Goal: Task Accomplishment & Management: Complete application form

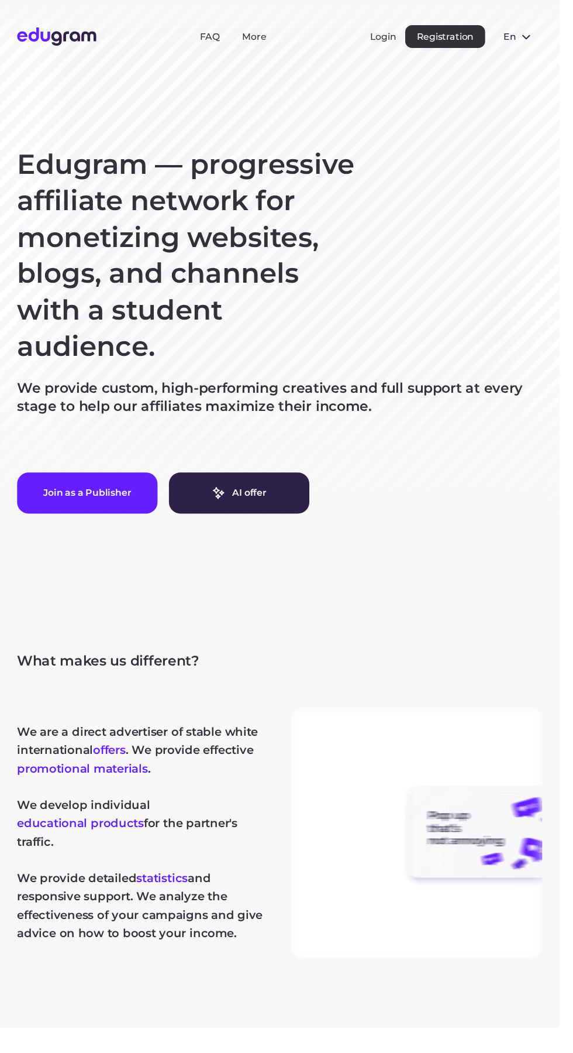
click at [462, 32] on button "Registration" at bounding box center [456, 37] width 82 height 23
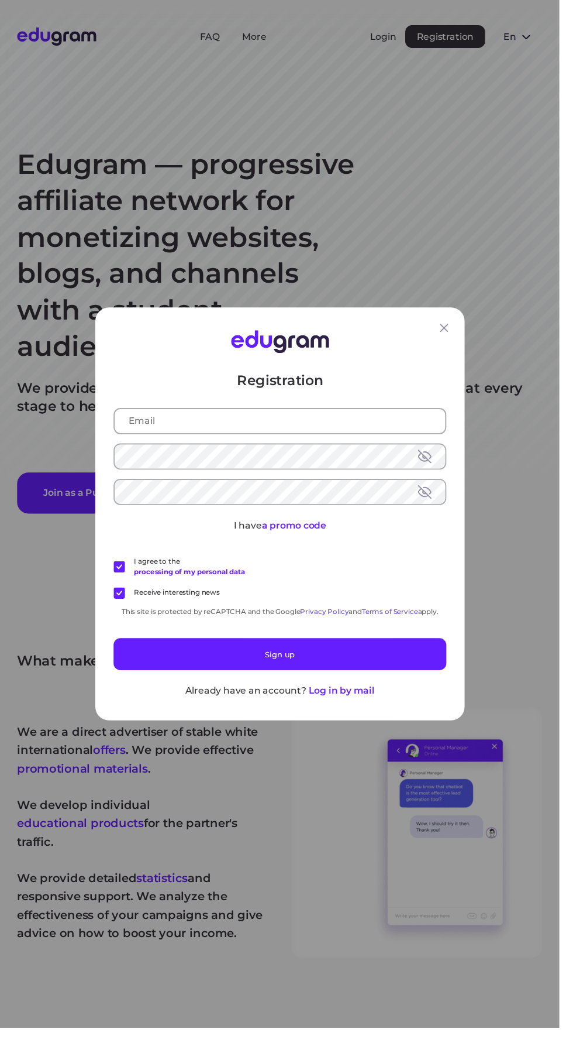
click at [459, 340] on icon at bounding box center [455, 336] width 8 height 8
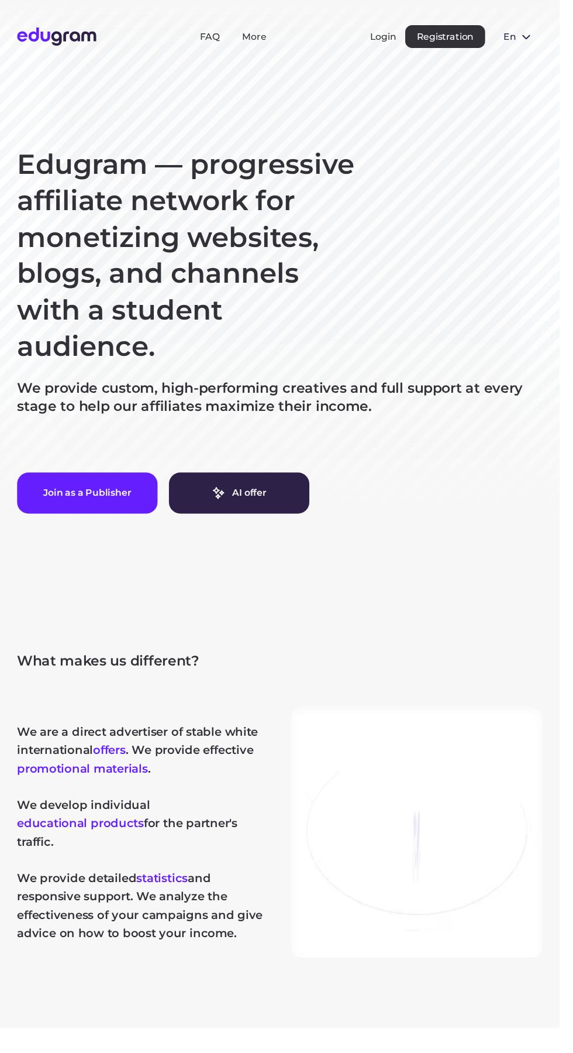
click at [452, 343] on div "Edugram — progressive affiliate network for monetizing websites, blogs, and cha…" at bounding box center [287, 338] width 538 height 376
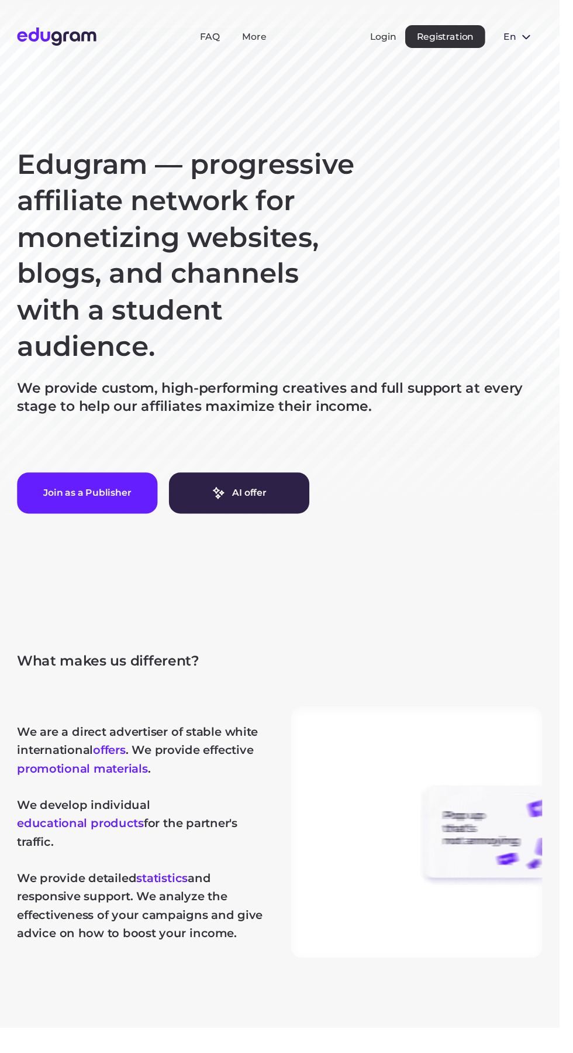
click at [462, 32] on button "Registration" at bounding box center [456, 37] width 82 height 23
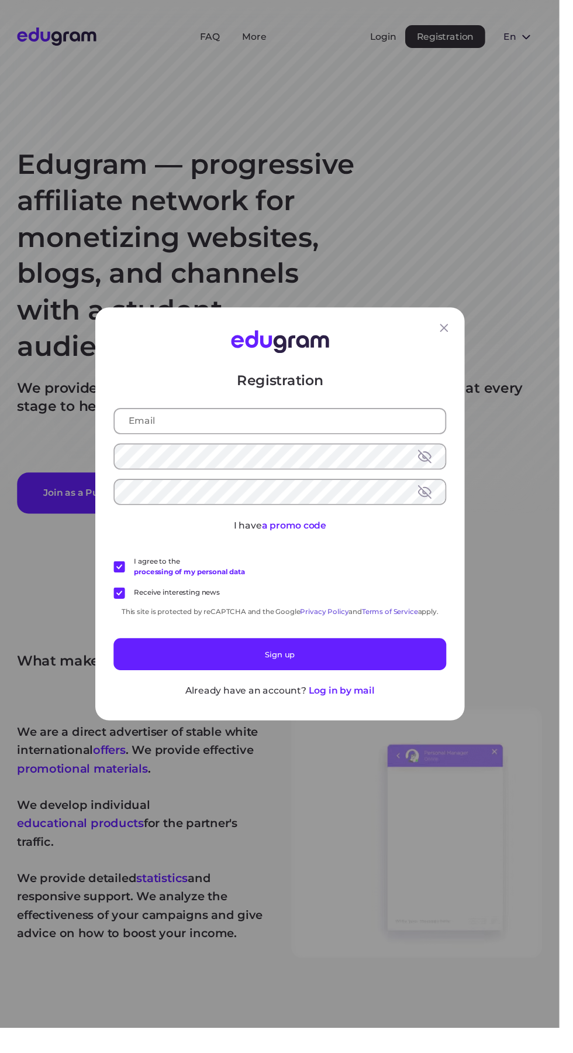
click at [310, 443] on input "text" at bounding box center [287, 431] width 339 height 25
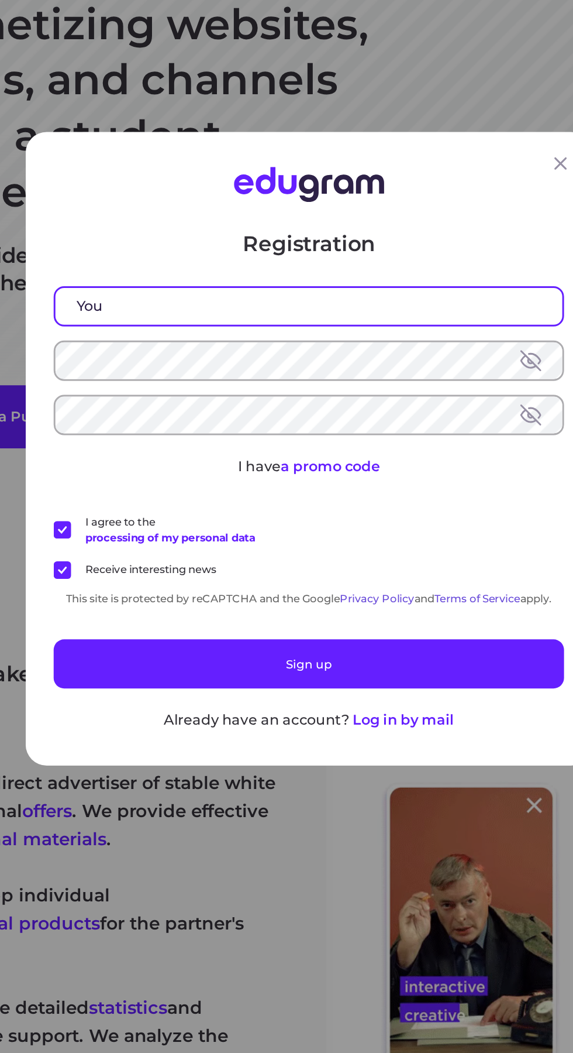
type input "You"
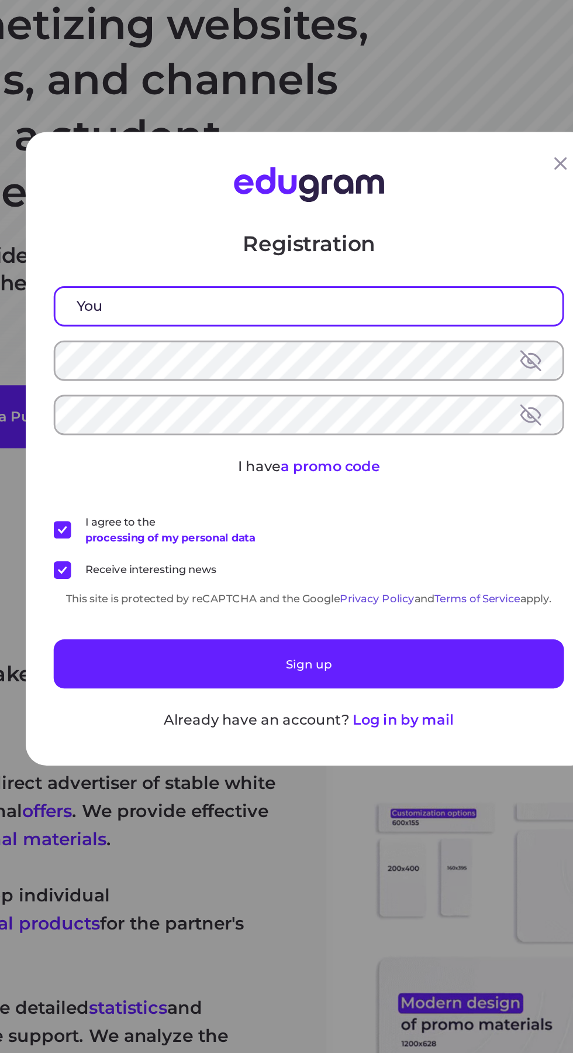
click at [195, 810] on div "Registration You I have a promo code I agree to the processing of my personal d…" at bounding box center [286, 526] width 573 height 1053
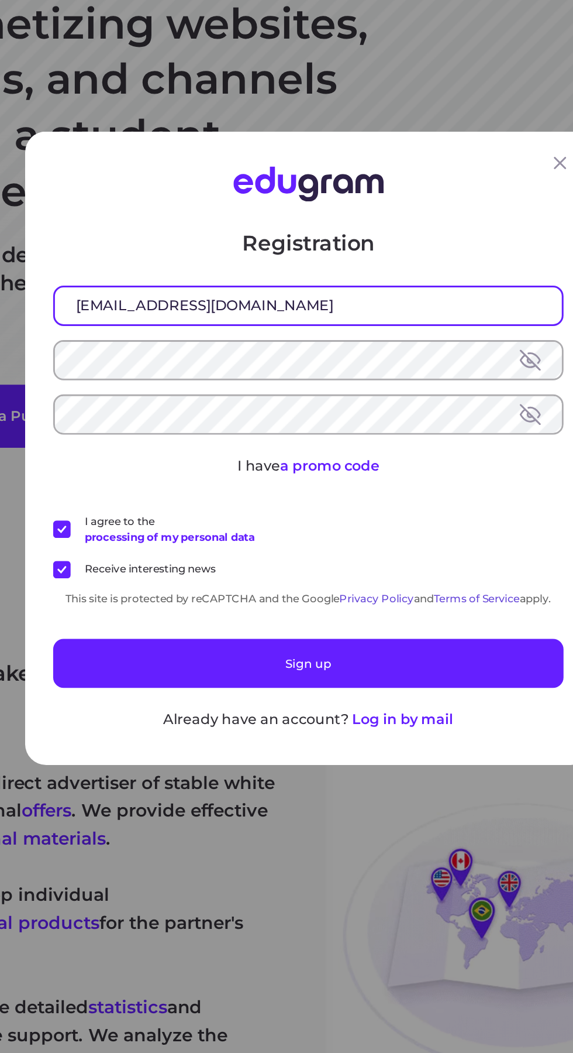
type input "Aminespik12@gmail.com"
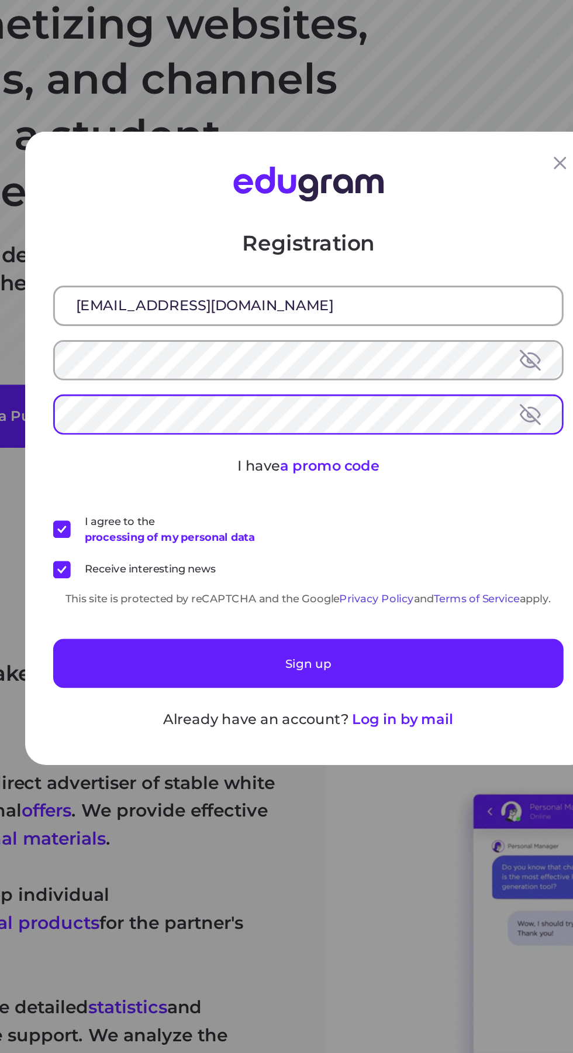
click at [439, 511] on button at bounding box center [435, 504] width 14 height 14
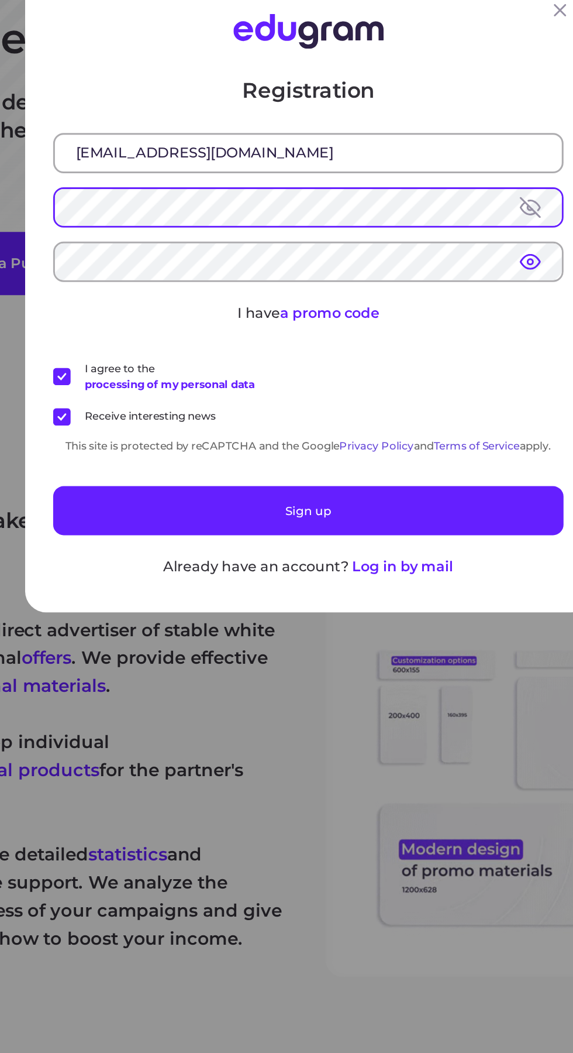
click at [442, 475] on button at bounding box center [435, 467] width 14 height 14
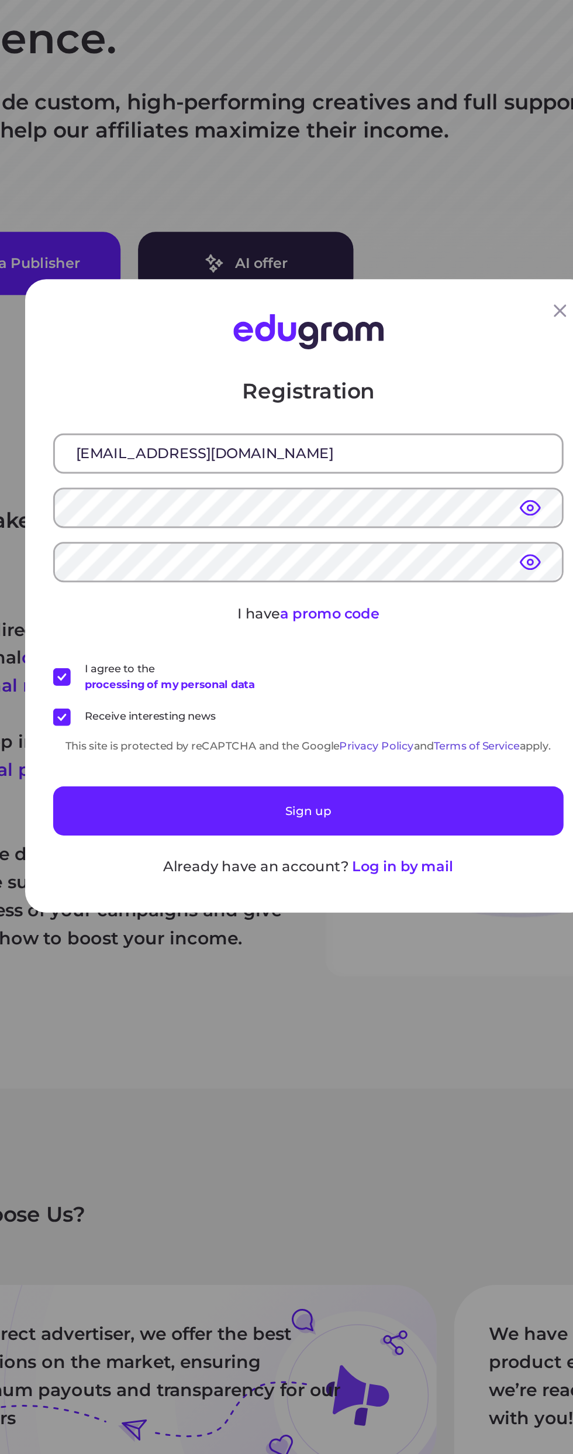
click at [393, 888] on div "Registration Aminespik12@gmail.com I have a promo code I agree to the processin…" at bounding box center [286, 727] width 573 height 1454
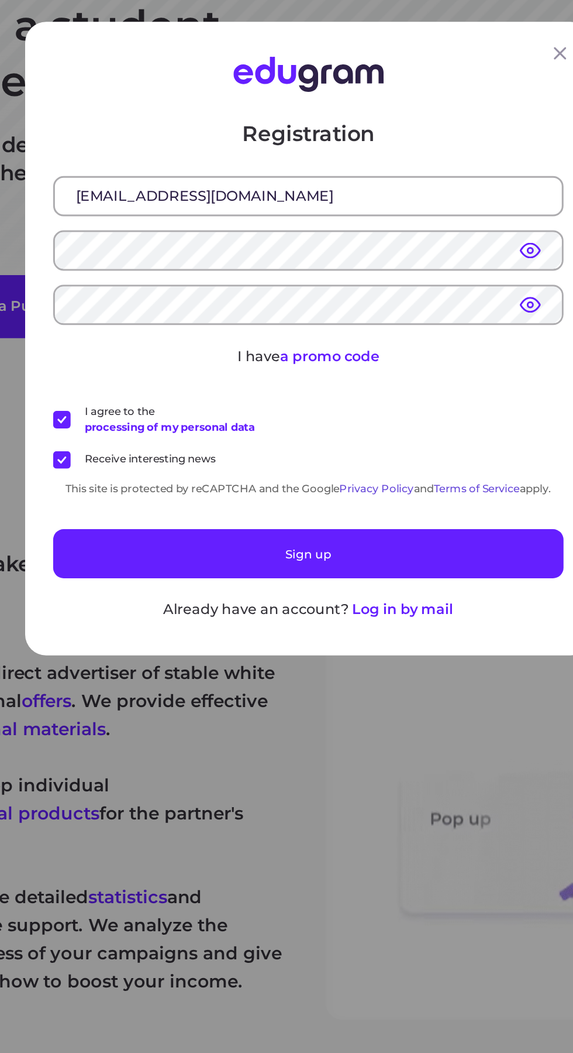
click at [350, 680] on button "Sign up" at bounding box center [286, 670] width 341 height 33
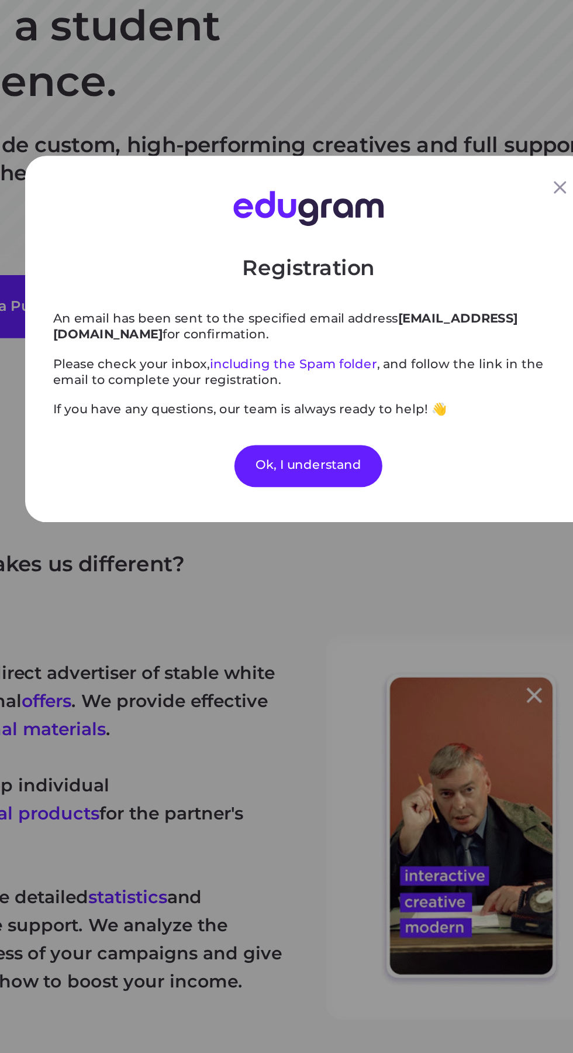
click at [310, 625] on div "Ok, I understand" at bounding box center [287, 611] width 99 height 28
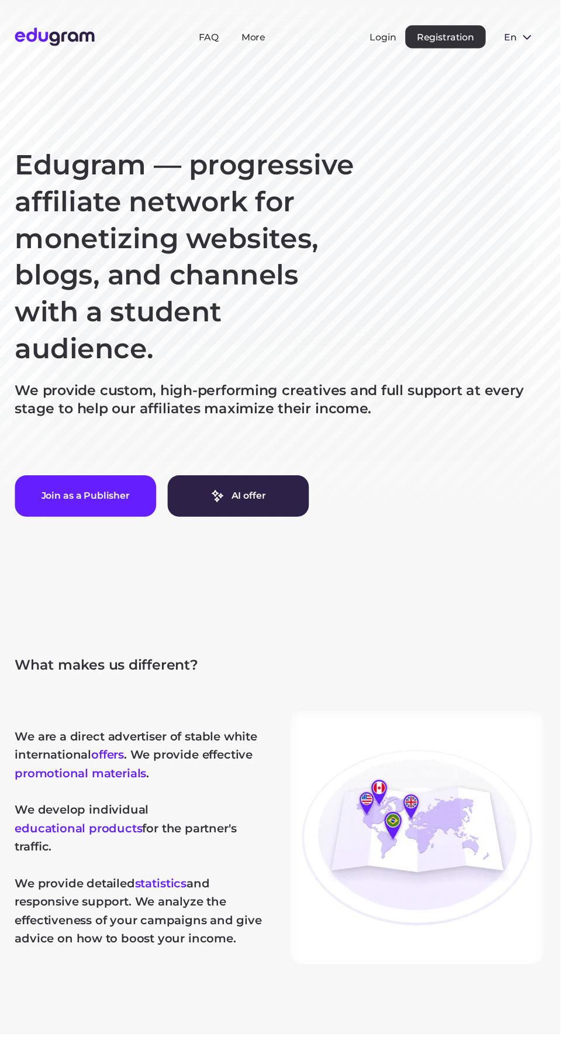
click at [122, 514] on button "Join as a Publisher" at bounding box center [90, 505] width 144 height 42
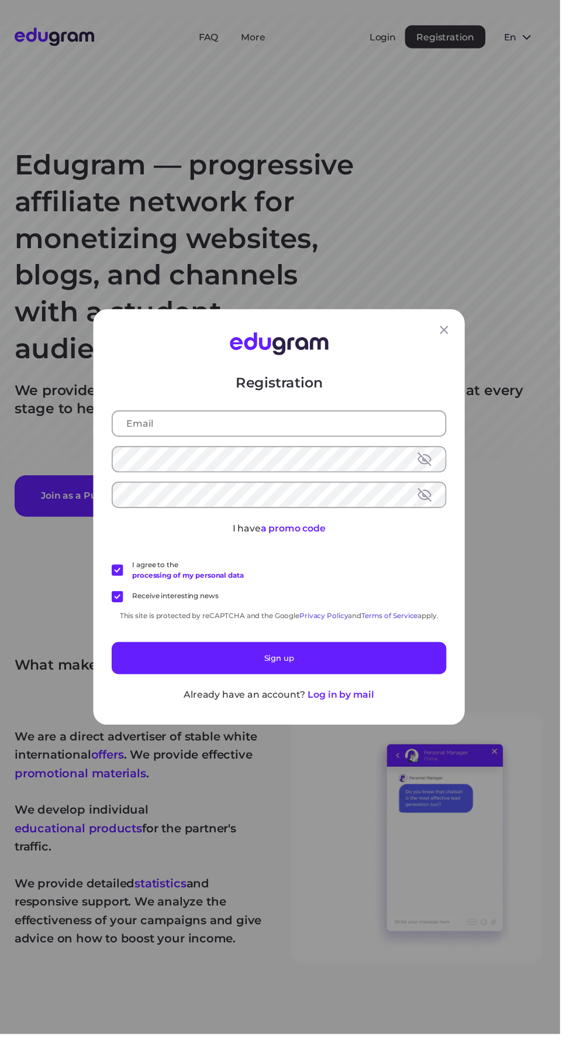
click at [365, 443] on input "text" at bounding box center [287, 431] width 339 height 25
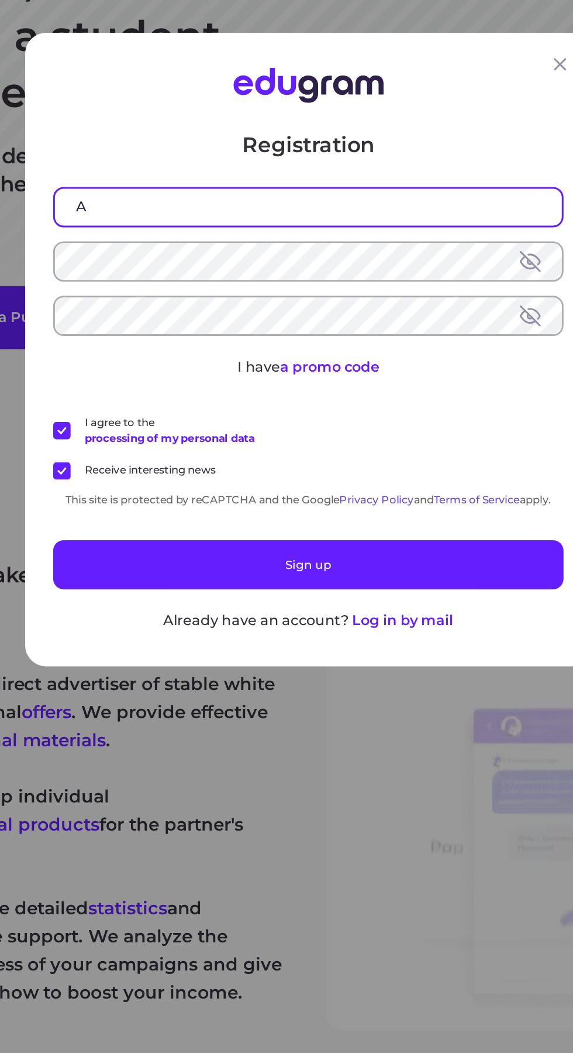
type input "Am"
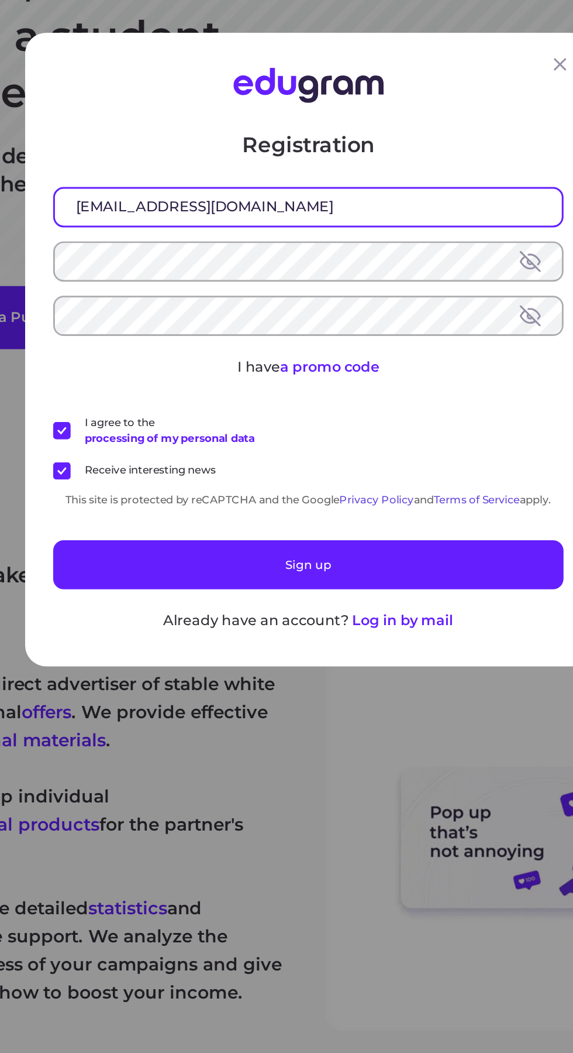
type input "aminespik12@gmail.com"
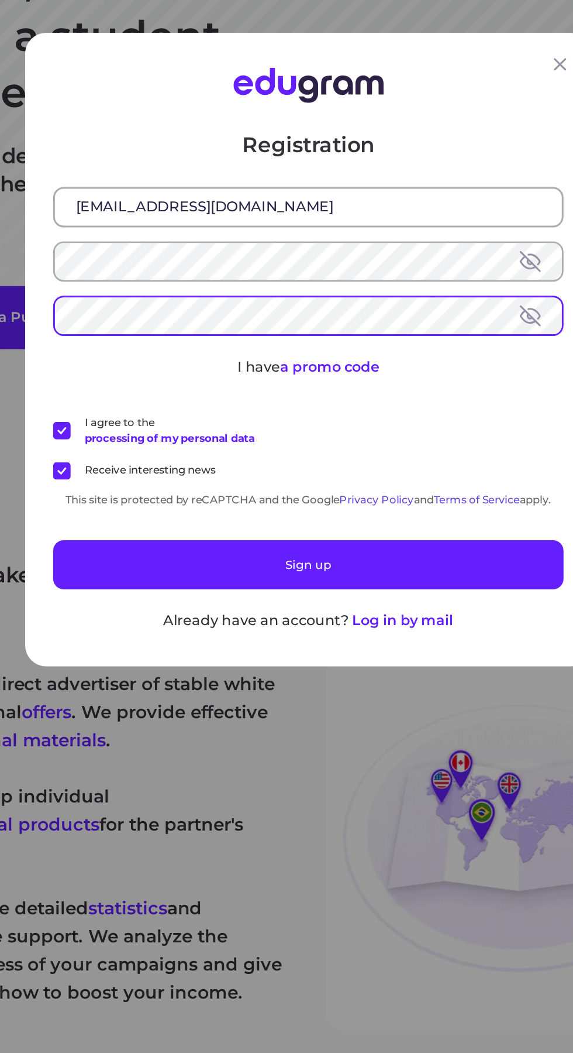
click at [442, 511] on button at bounding box center [435, 504] width 14 height 14
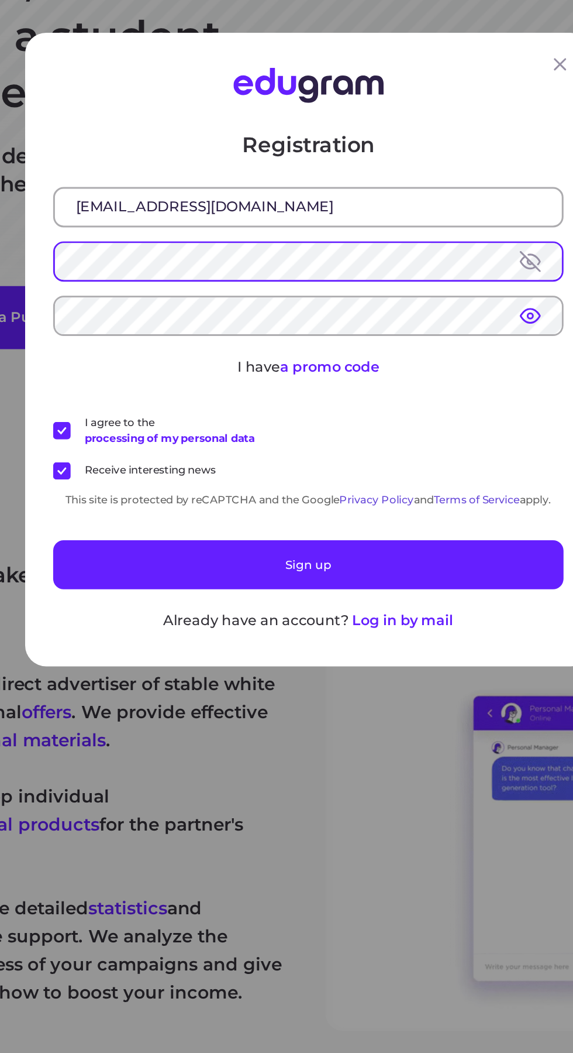
click at [442, 475] on button at bounding box center [435, 467] width 14 height 14
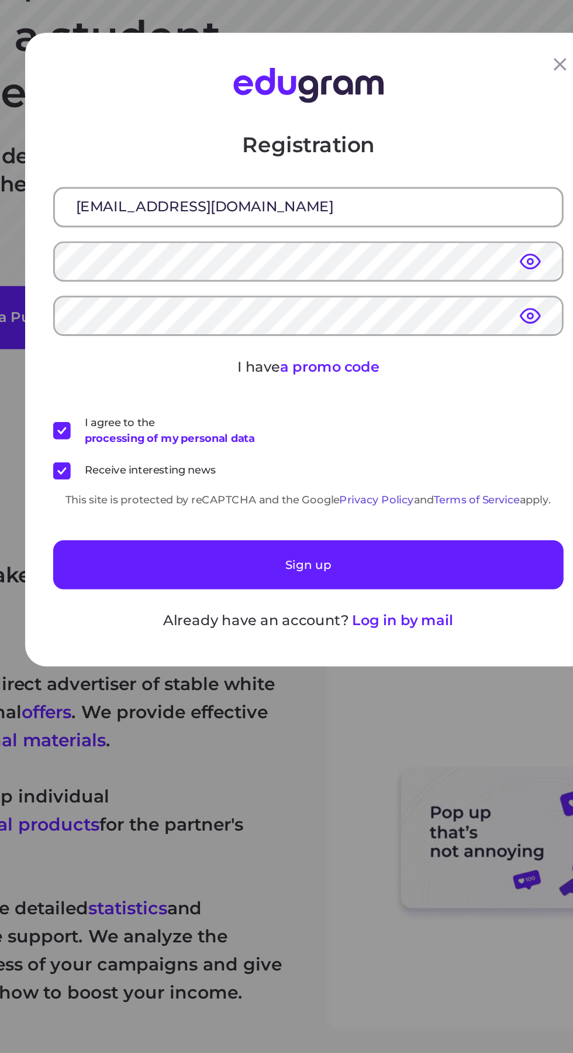
click at [400, 676] on button "Sign up" at bounding box center [286, 670] width 341 height 33
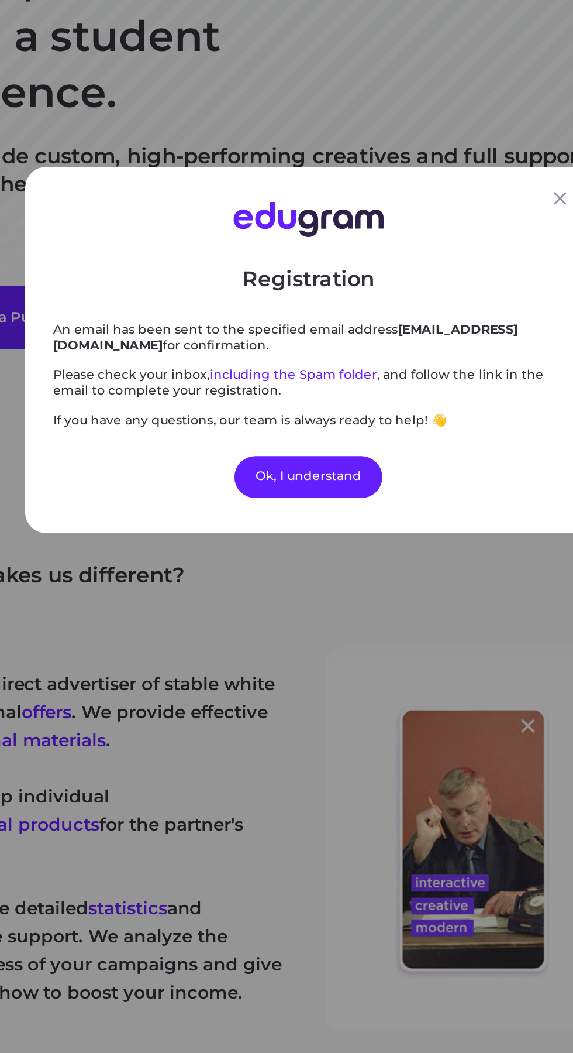
click at [311, 625] on div "Ok, I understand" at bounding box center [287, 611] width 99 height 28
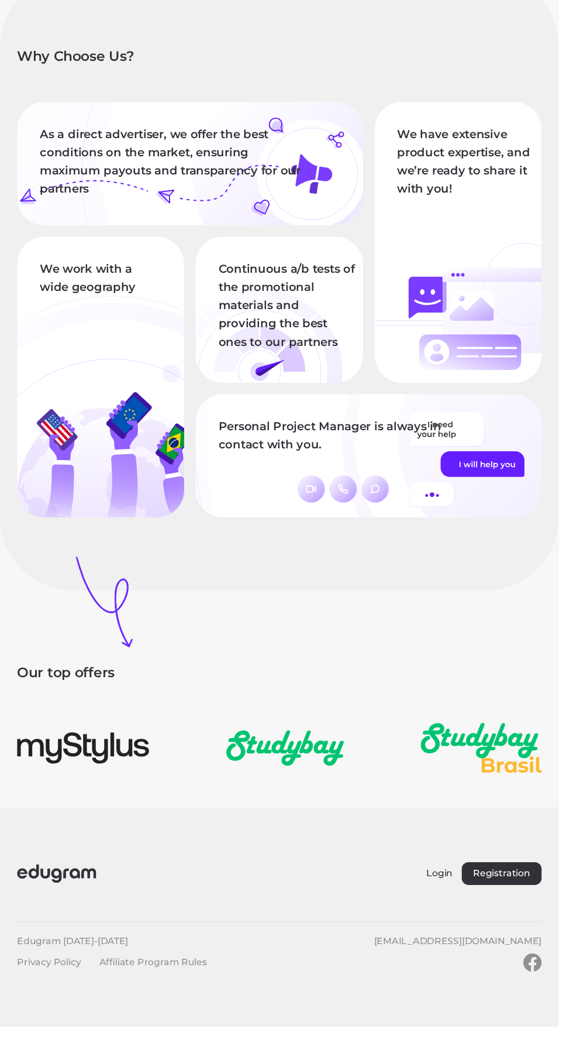
scroll to position [1096, 0]
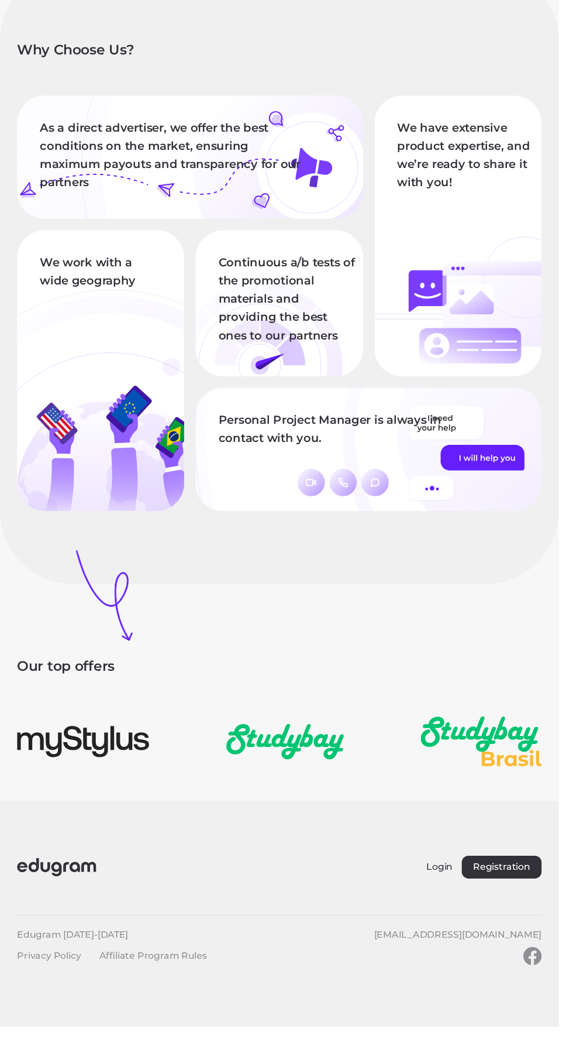
click at [452, 894] on button "Login" at bounding box center [451, 888] width 27 height 11
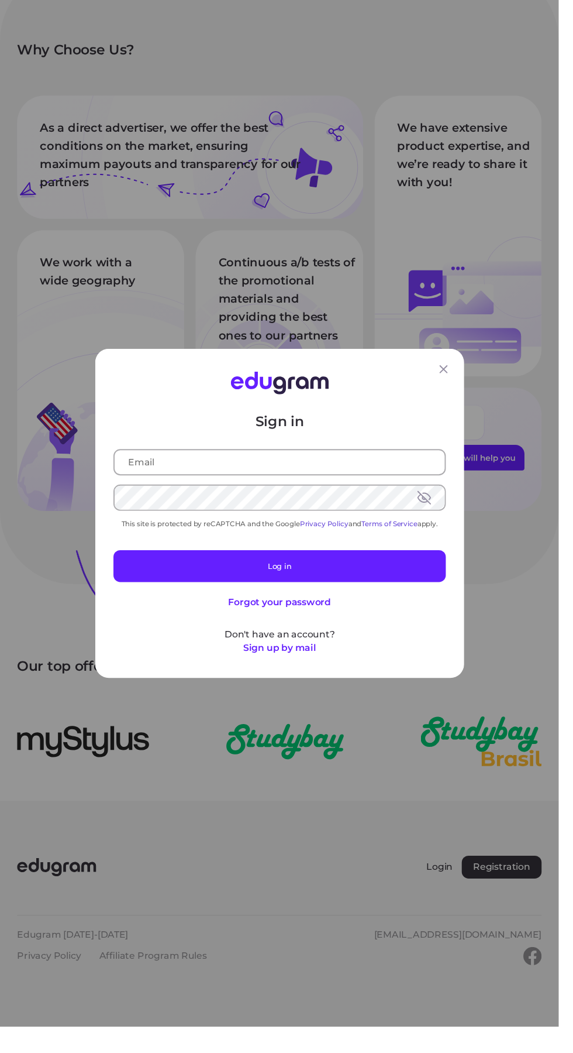
click at [270, 478] on input "text" at bounding box center [287, 474] width 339 height 25
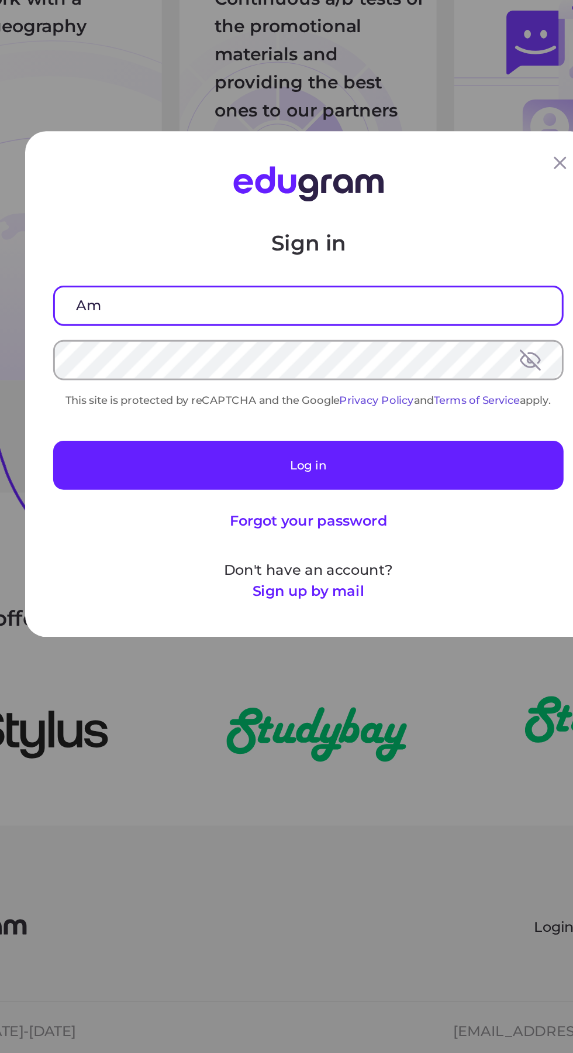
type input "Ami"
type input "aminespik12@gmail.com"
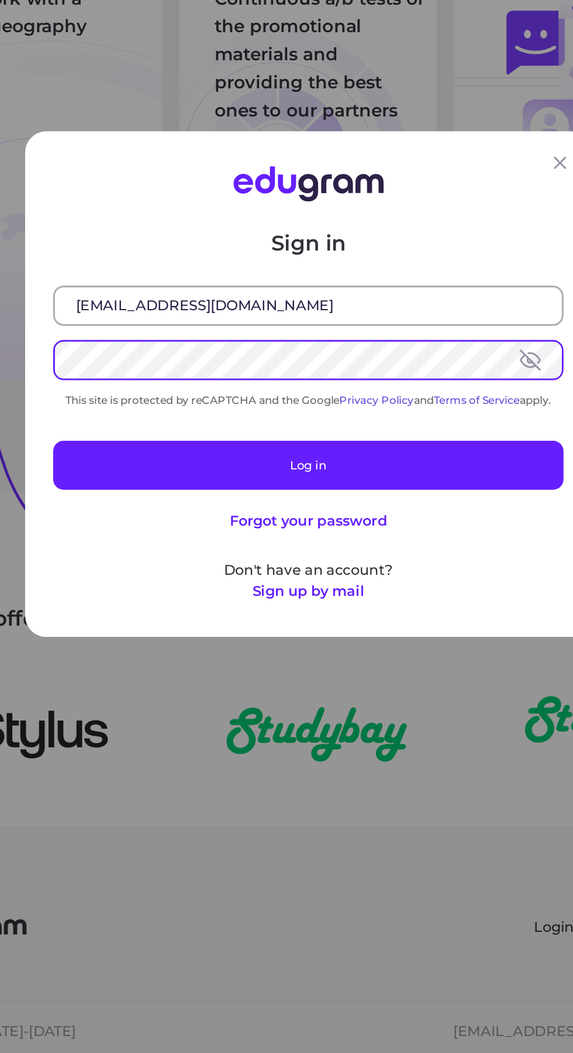
click at [441, 517] on button at bounding box center [435, 510] width 14 height 14
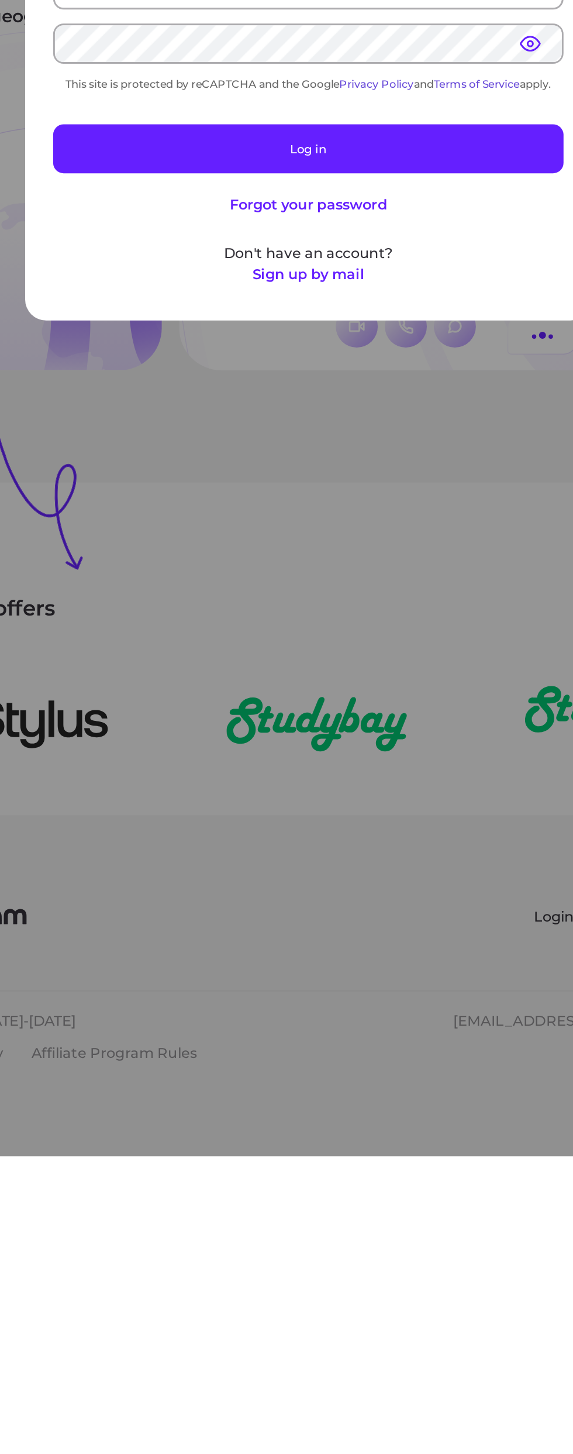
scroll to position [684, 0]
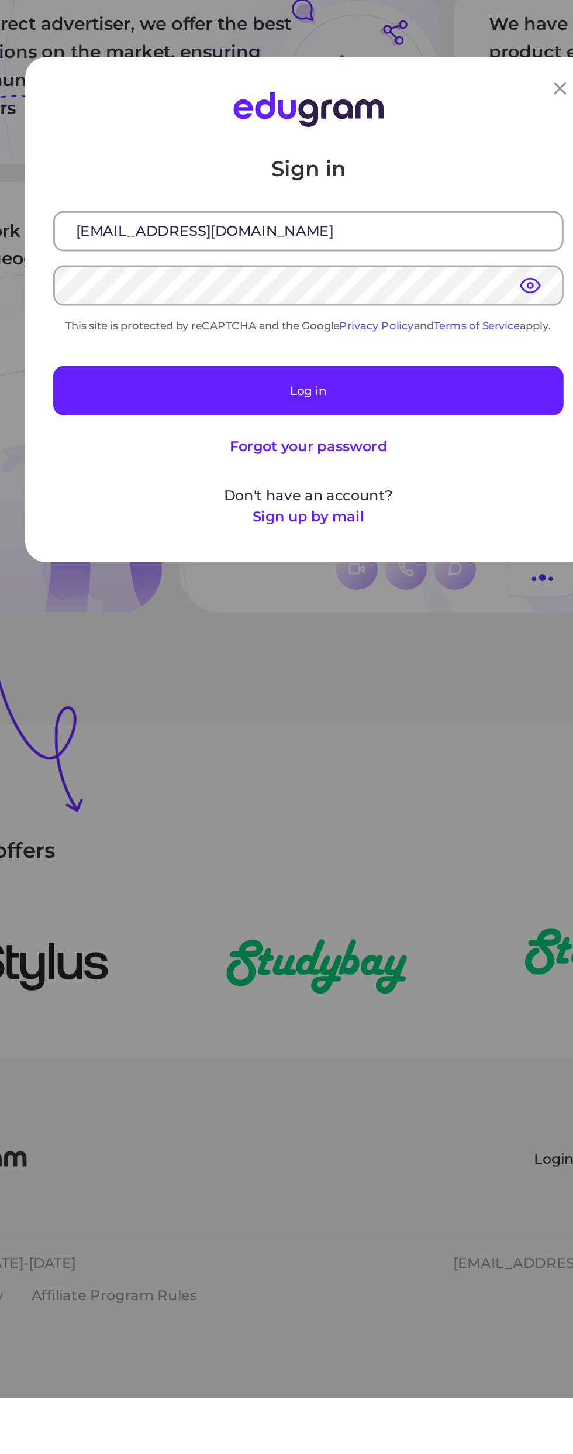
click at [407, 651] on div "Sign in aminespik12@gmail.com This site is protected by reCAPTCHA and the Googl…" at bounding box center [286, 748] width 341 height 249
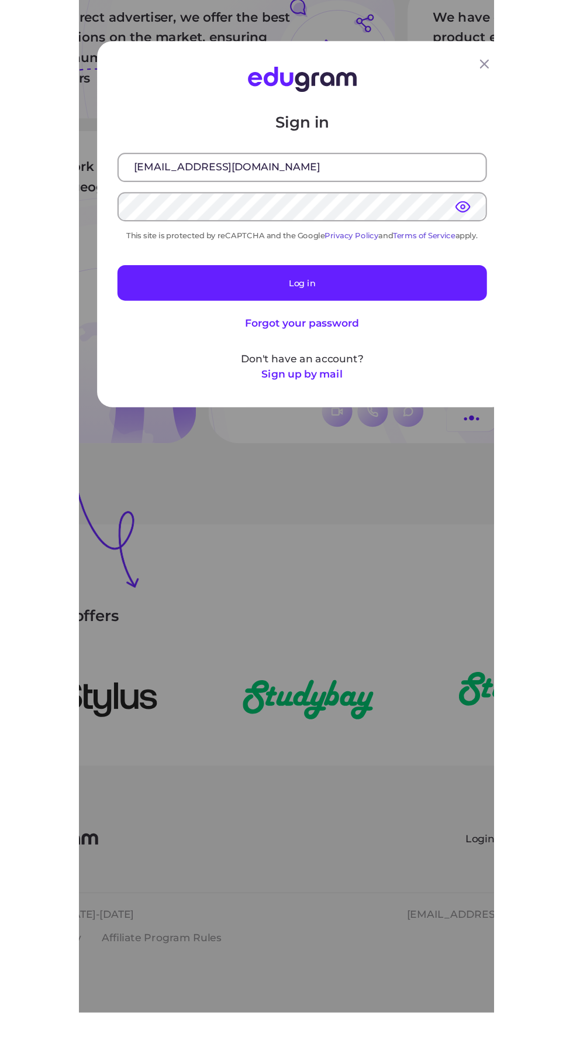
scroll to position [827, 0]
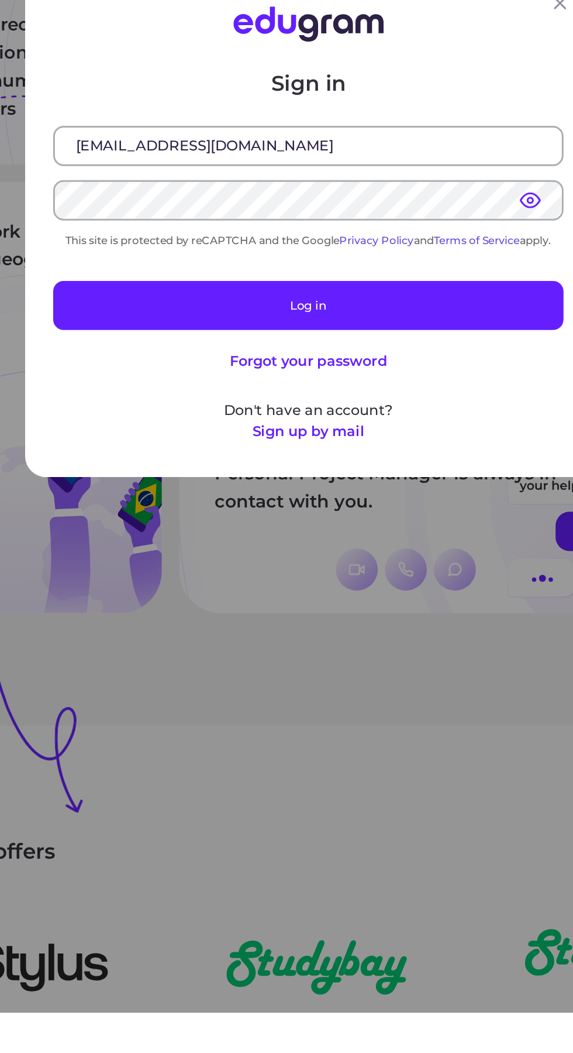
click at [403, 589] on button "Log in" at bounding box center [286, 580] width 341 height 33
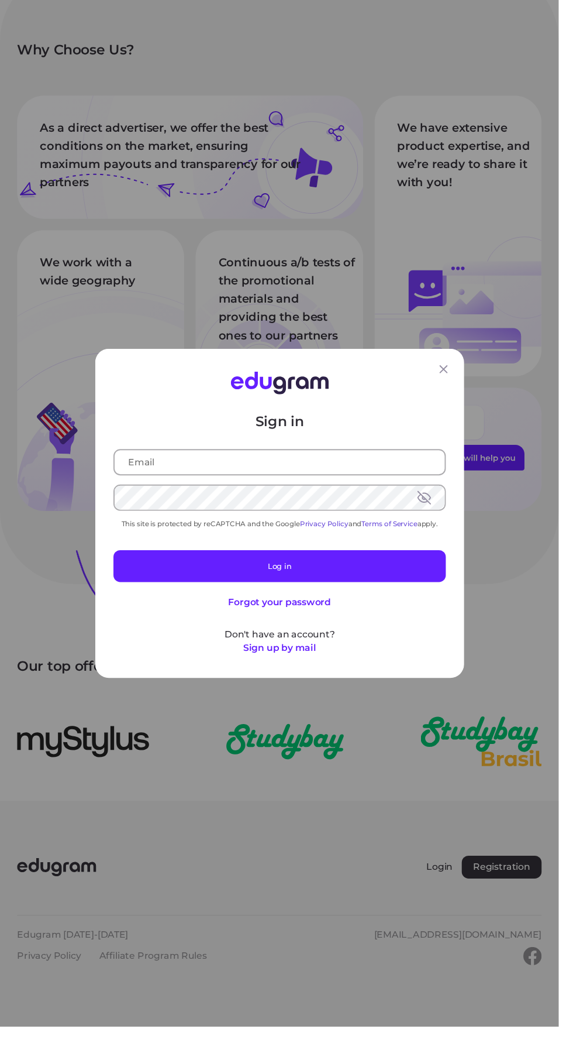
click at [345, 483] on input "text" at bounding box center [287, 474] width 339 height 25
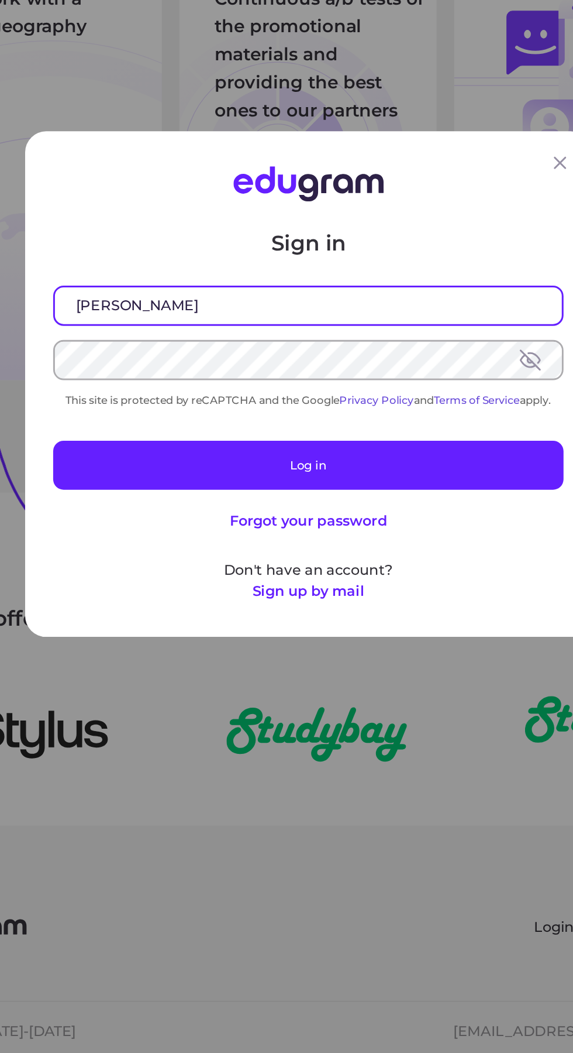
type input "Youssef"
type input "youssef43212010@gmail.com"
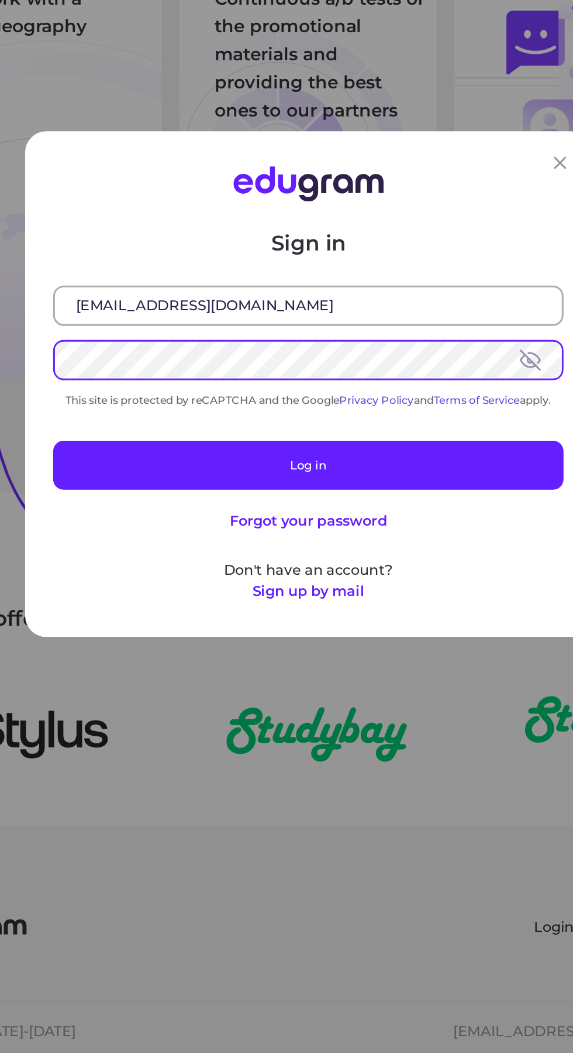
click at [438, 517] on button at bounding box center [435, 510] width 14 height 14
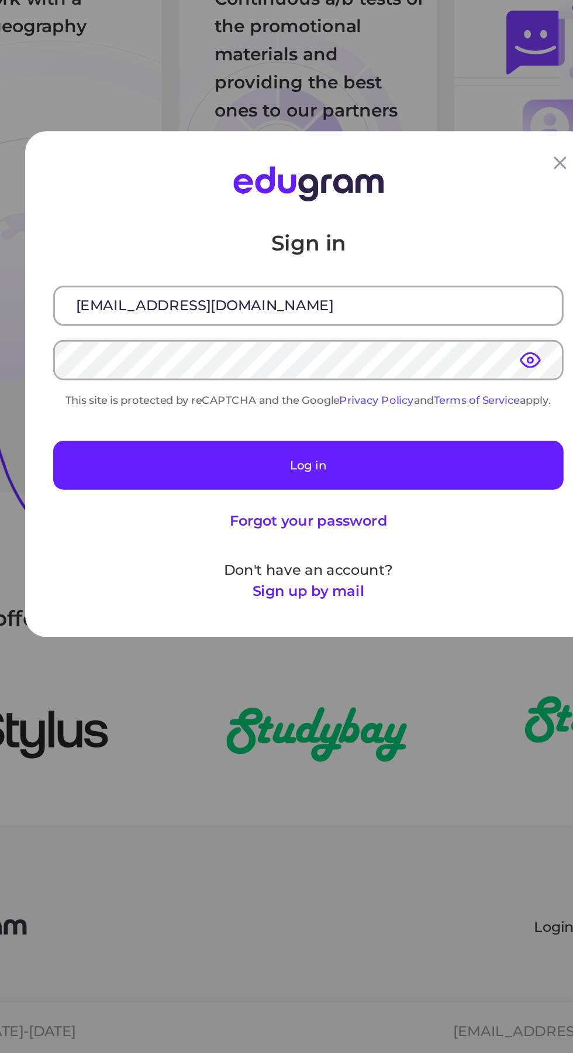
click at [401, 582] on button "Log in" at bounding box center [286, 580] width 341 height 33
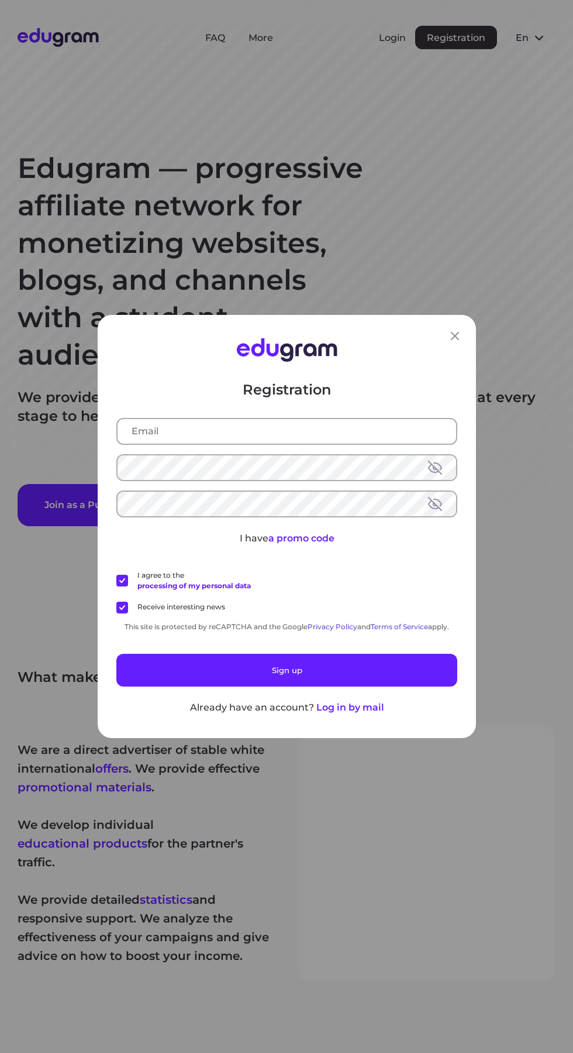
click at [459, 340] on icon at bounding box center [455, 336] width 8 height 8
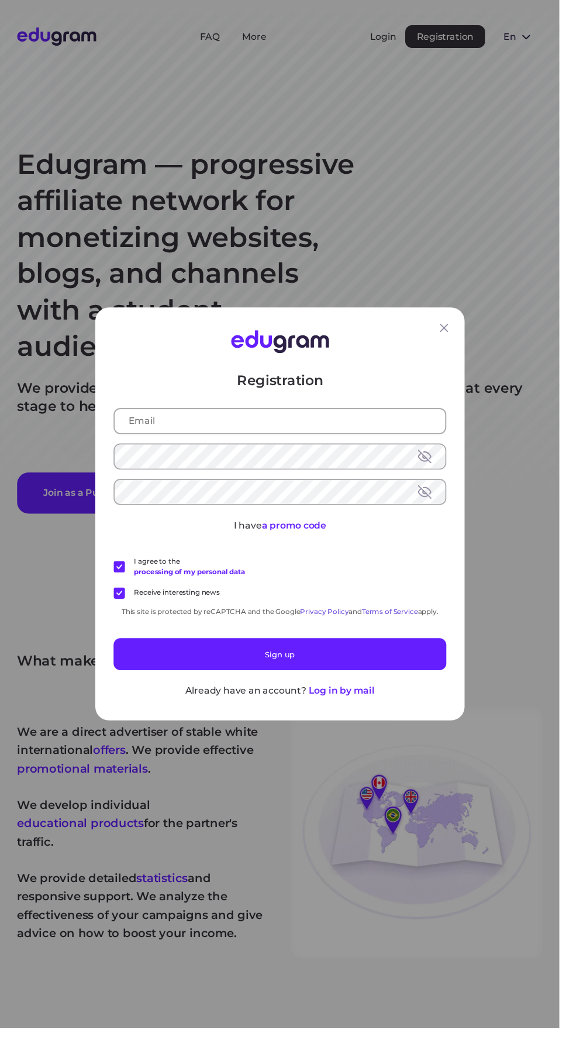
click at [459, 340] on icon at bounding box center [455, 336] width 8 height 8
